Goal: Find specific page/section: Find specific page/section

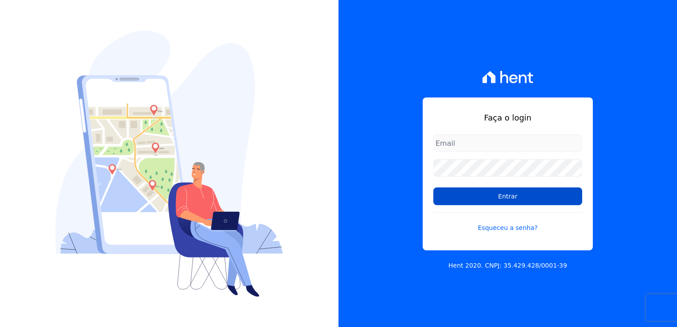
type input "[EMAIL_ADDRESS][DOMAIN_NAME]"
click at [477, 198] on input "Entrar" at bounding box center [507, 196] width 149 height 18
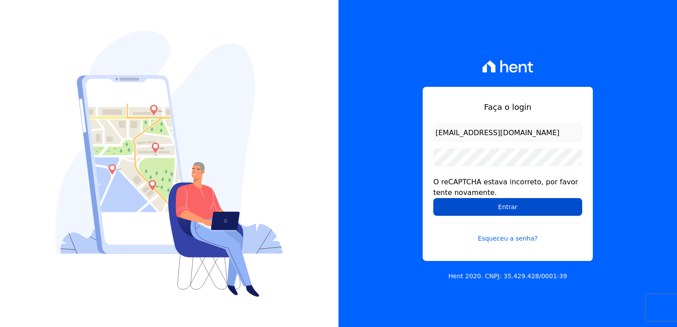
click at [484, 211] on input "Entrar" at bounding box center [507, 207] width 149 height 18
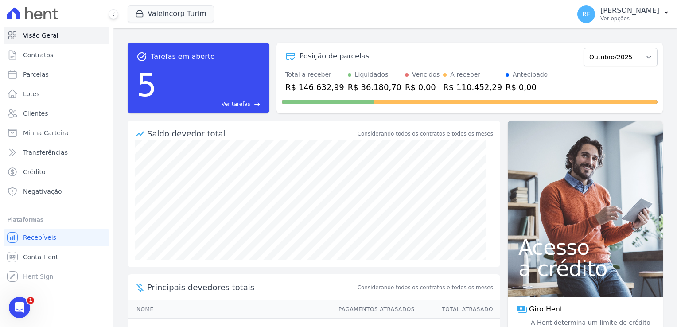
click at [229, 105] on span "Ver tarefas" at bounding box center [236, 104] width 29 height 8
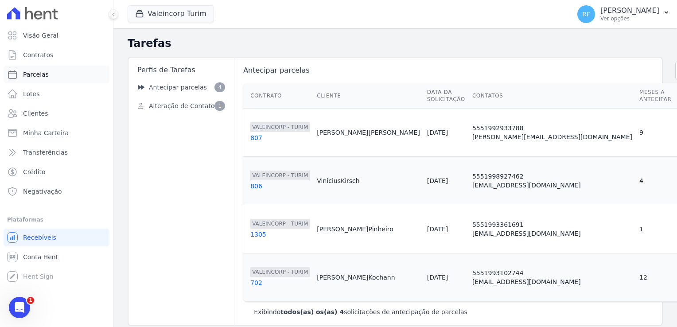
click at [37, 75] on span "Parcelas" at bounding box center [36, 74] width 26 height 9
select select
